Goal: Task Accomplishment & Management: Manage account settings

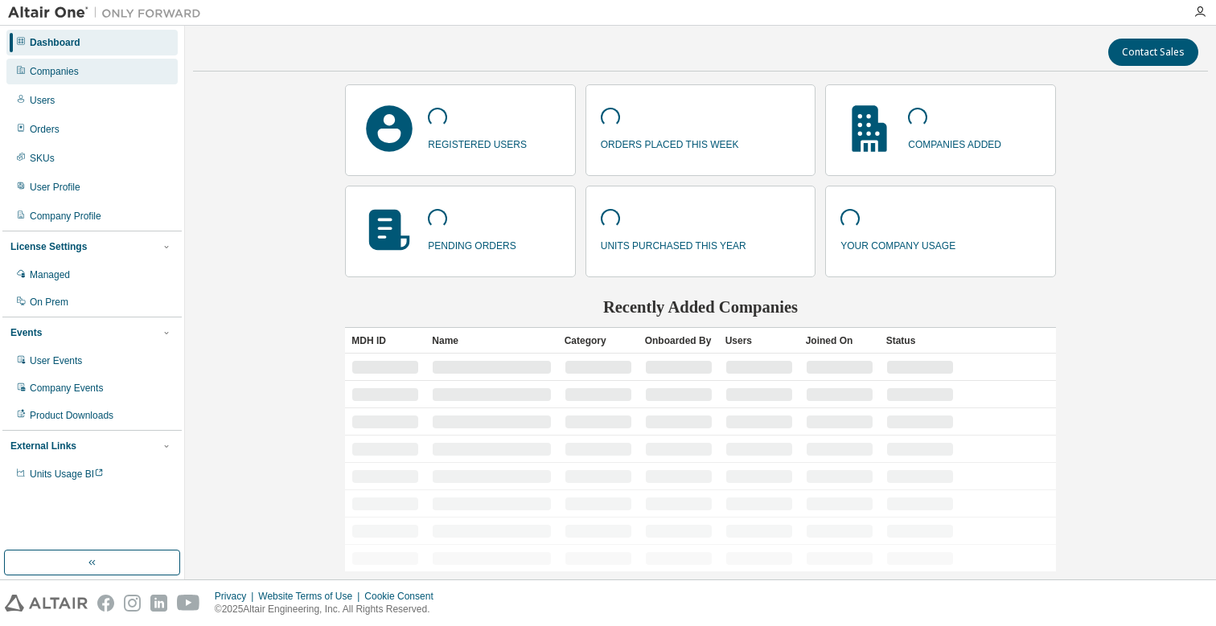
click at [71, 76] on div "Companies" at bounding box center [54, 71] width 49 height 13
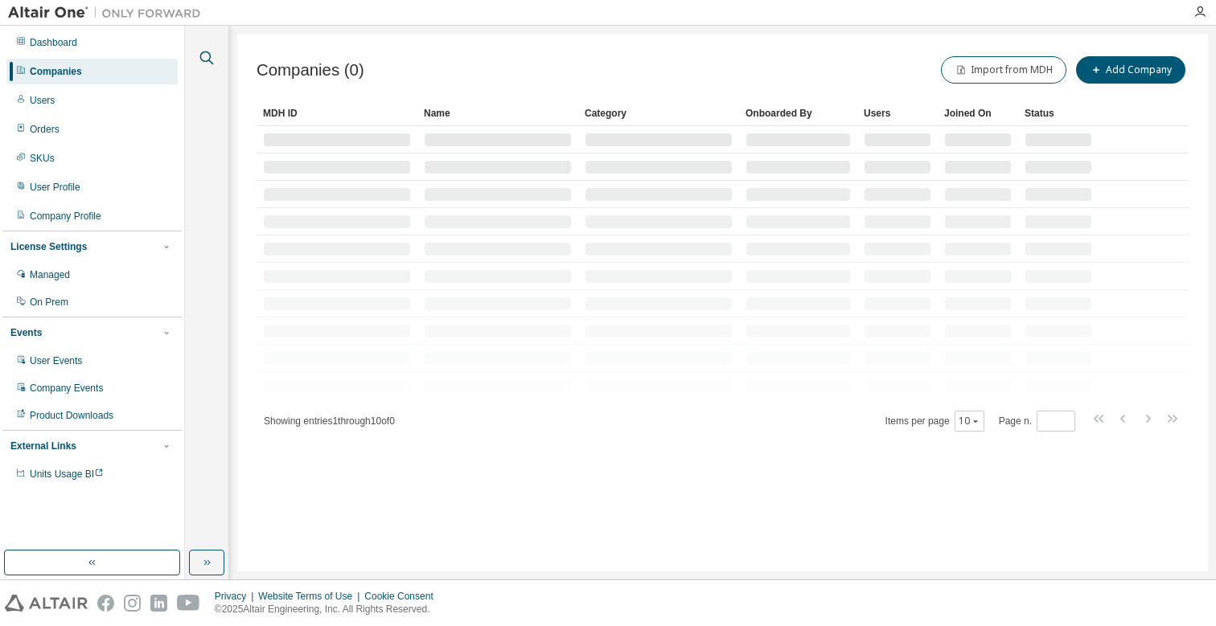
click at [208, 58] on icon "button" at bounding box center [206, 57] width 19 height 19
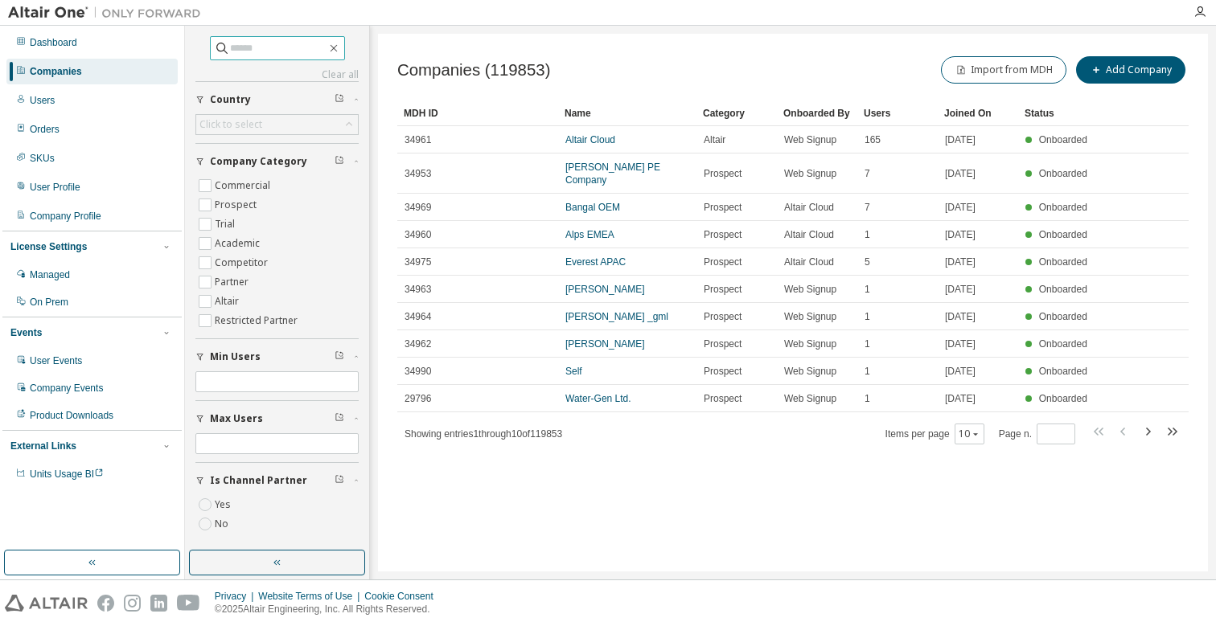
click at [232, 50] on input "text" at bounding box center [278, 48] width 96 height 16
type input "**********"
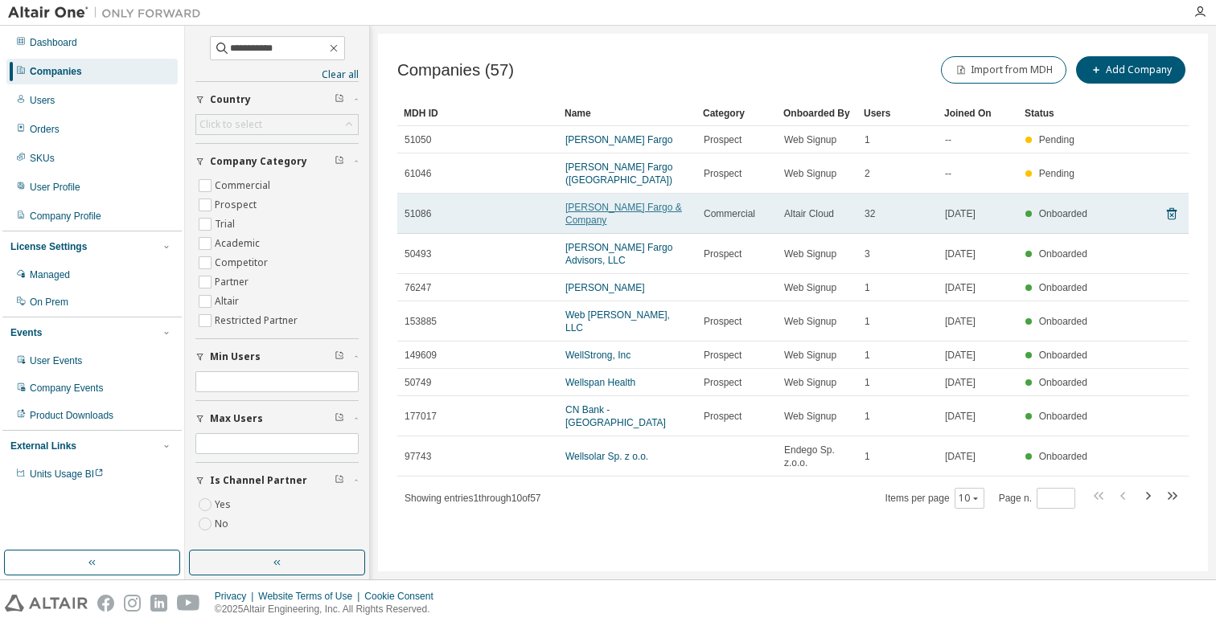
click at [600, 202] on link "[PERSON_NAME] Fargo & Company" at bounding box center [623, 214] width 117 height 24
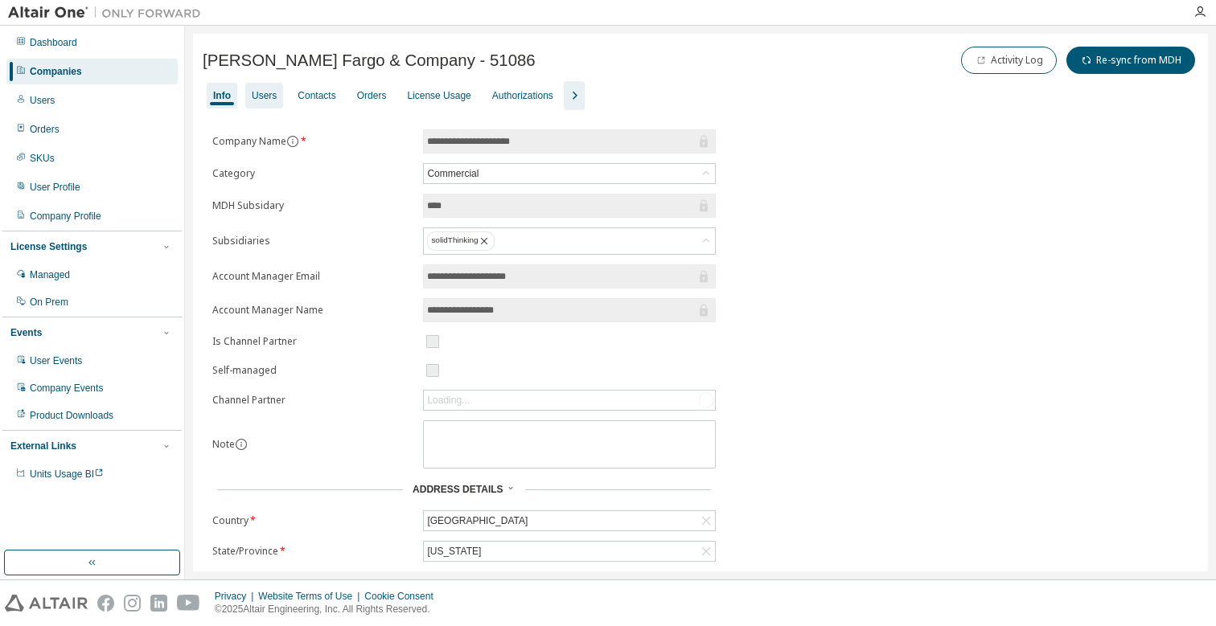
click at [272, 94] on div "Users" at bounding box center [264, 95] width 25 height 13
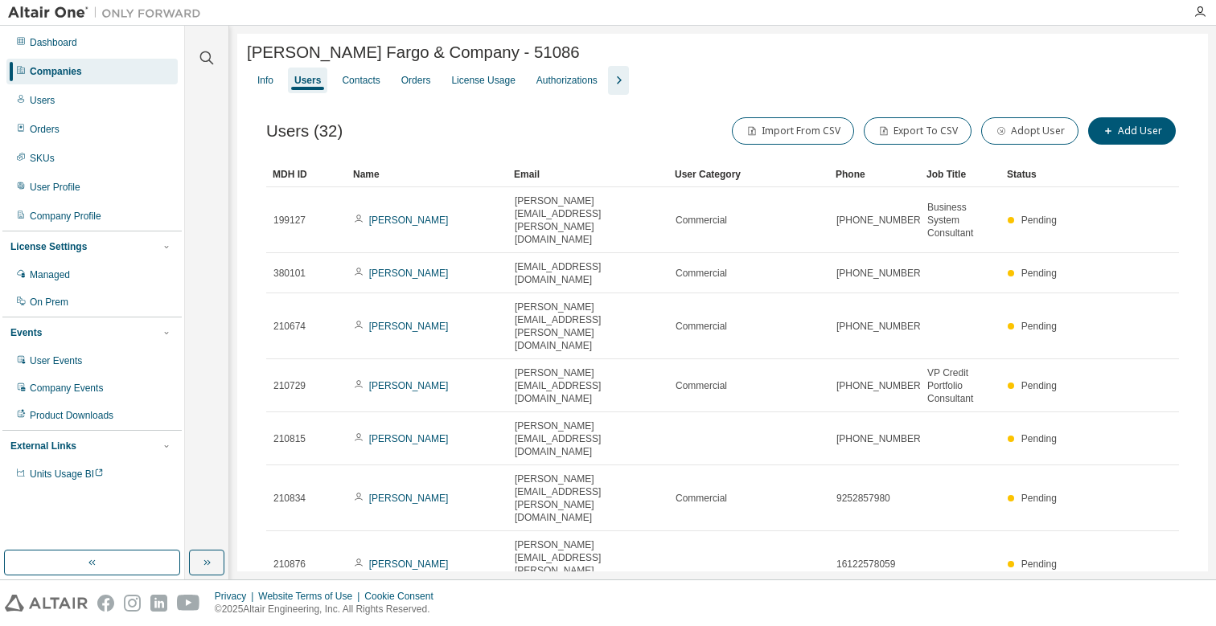
scroll to position [25, 0]
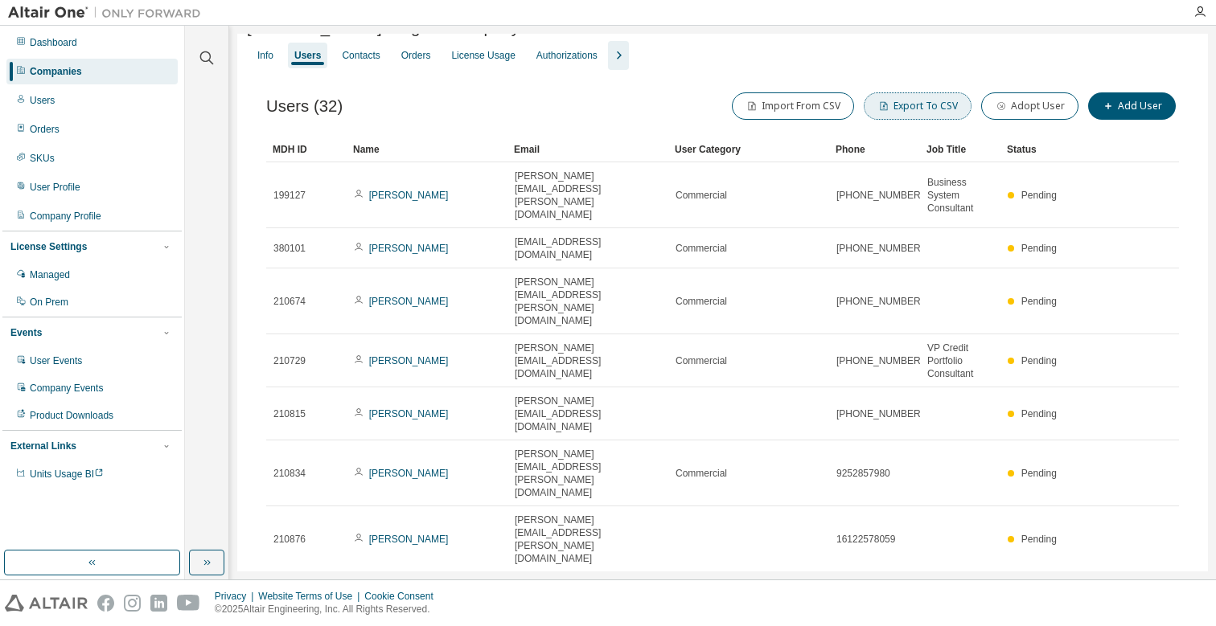
click at [938, 101] on button "Export To CSV" at bounding box center [918, 105] width 108 height 27
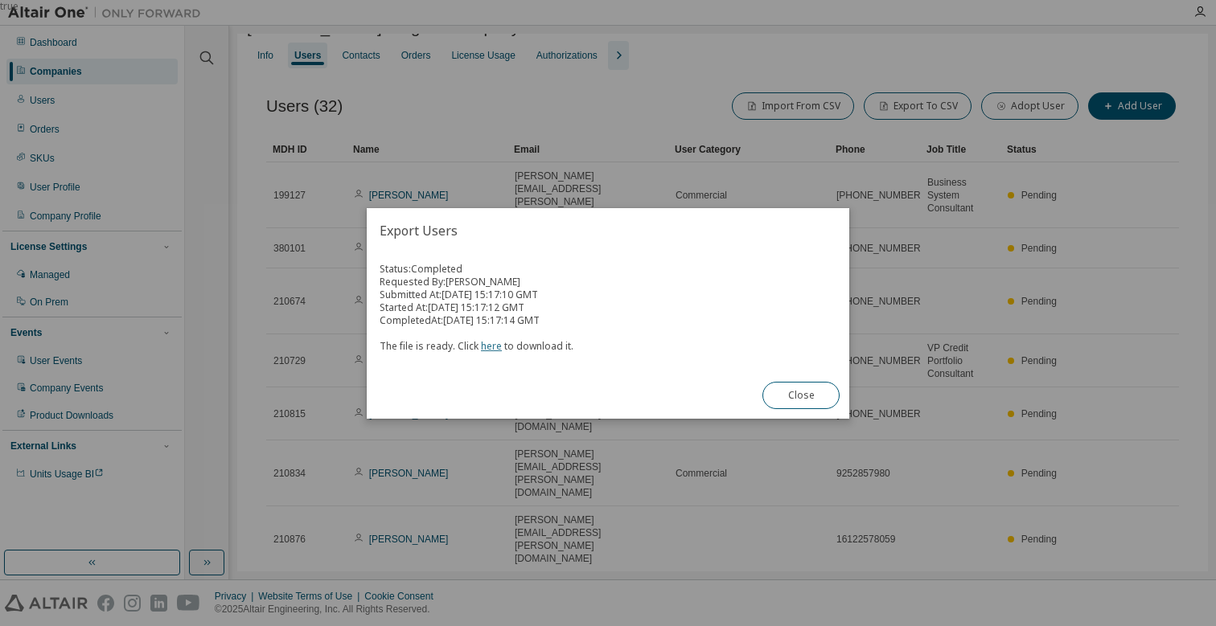
click at [490, 343] on link "here" at bounding box center [491, 346] width 21 height 14
click at [785, 389] on button "Close" at bounding box center [800, 395] width 77 height 27
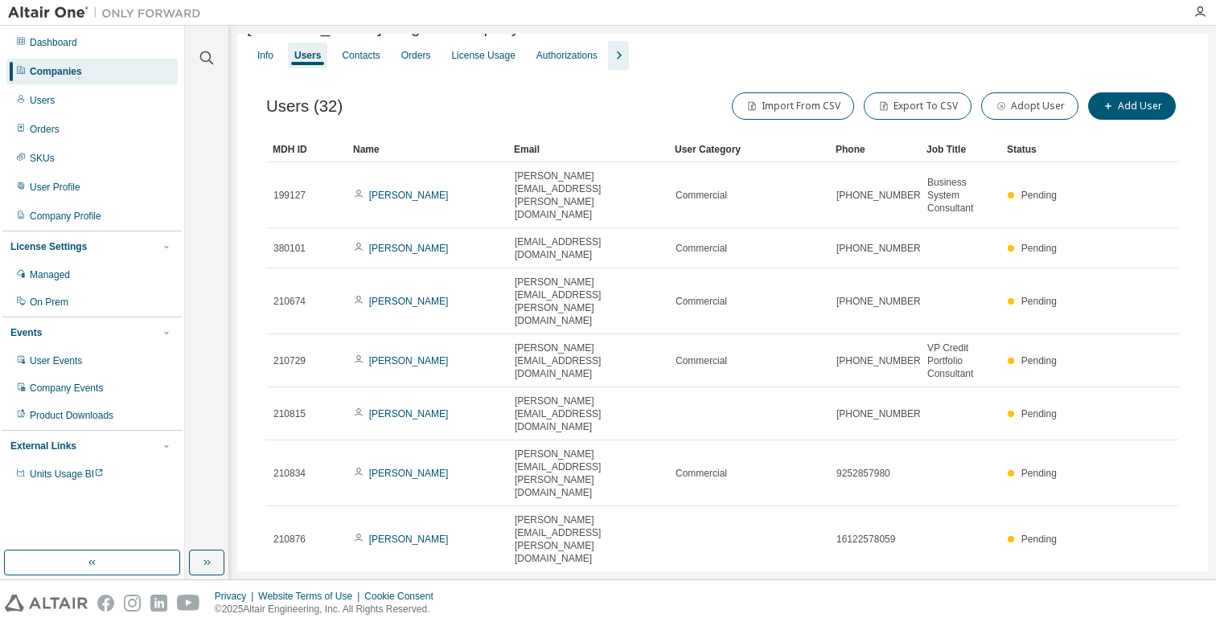
click at [768, 59] on div "Info Users Contacts Orders License Usage Authorizations" at bounding box center [722, 55] width 951 height 29
click at [638, 113] on div "Users (32) Import From CSV Export To CSV Adopt User Add User" at bounding box center [722, 106] width 913 height 34
